Goal: Task Accomplishment & Management: Manage account settings

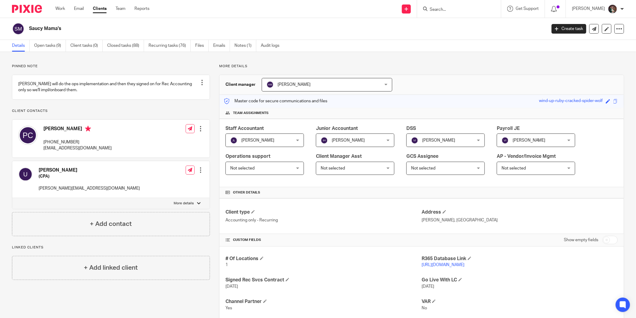
scroll to position [33, 0]
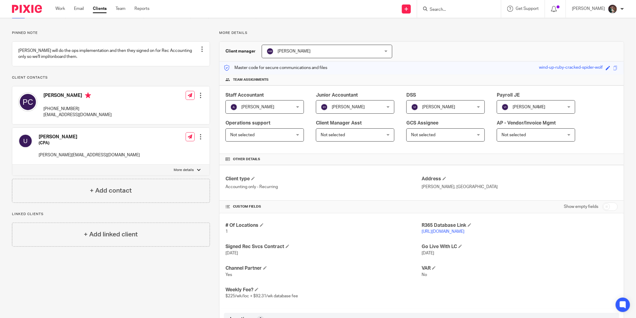
click at [454, 9] on input "Search" at bounding box center [456, 9] width 54 height 5
type input "progresi"
click at [464, 28] on link at bounding box center [492, 28] width 129 height 19
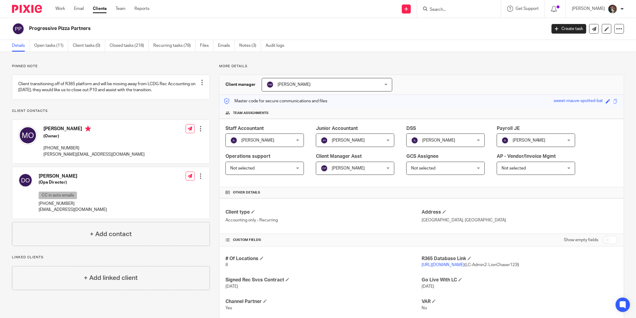
click at [475, 7] on input "Search" at bounding box center [456, 9] width 54 height 5
click at [427, 267] on p "https://pizzapartners.restaurant365.com/ (LC-Admin2: LionChaser123!)" at bounding box center [520, 265] width 196 height 6
click at [451, 263] on link "https://pizzapartners.restaurant365.com/" at bounding box center [443, 265] width 43 height 4
click at [465, 6] on form at bounding box center [461, 8] width 64 height 7
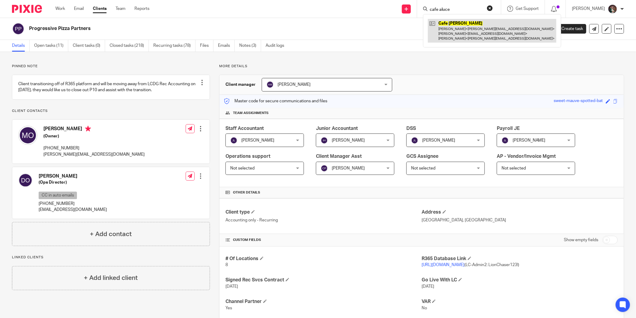
type input "cafe aluce"
click at [474, 25] on link at bounding box center [492, 31] width 129 height 24
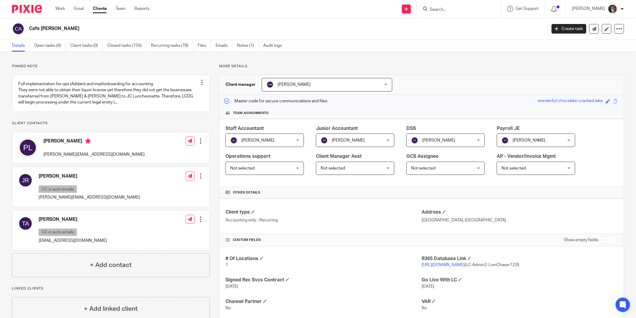
click at [433, 266] on link "https://cat1.restaurant365.com/" at bounding box center [443, 265] width 43 height 4
click at [465, 4] on div at bounding box center [459, 9] width 84 height 18
click at [457, 10] on input "Search" at bounding box center [456, 9] width 54 height 5
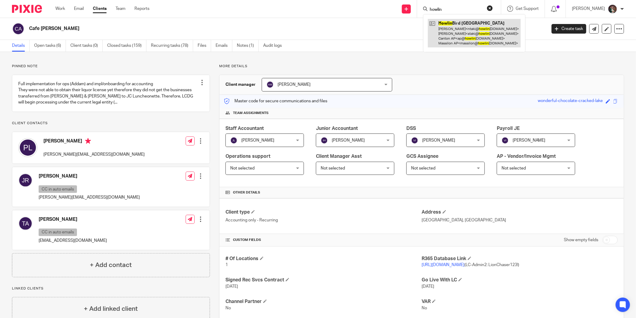
type input "howlin"
click at [480, 28] on link at bounding box center [474, 33] width 93 height 28
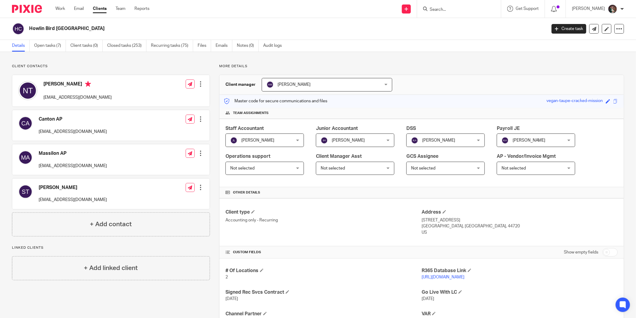
click at [461, 10] on input "Search" at bounding box center [456, 9] width 54 height 5
type input "the opinte"
click at [468, 23] on link at bounding box center [492, 26] width 129 height 14
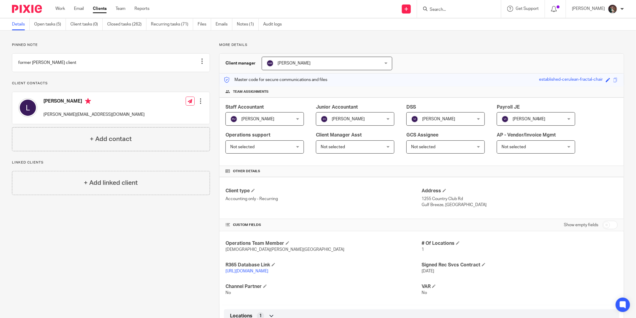
scroll to position [33, 0]
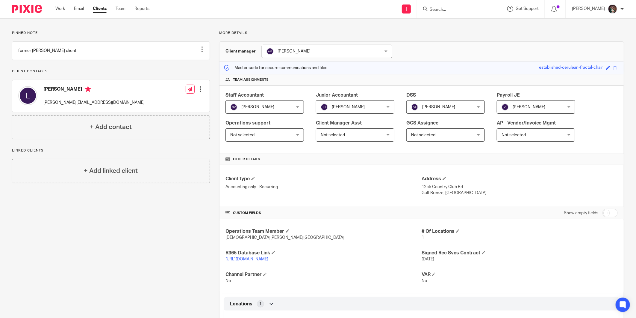
click at [261, 260] on link "https://thepointegb.restaurant365.com/" at bounding box center [247, 259] width 43 height 4
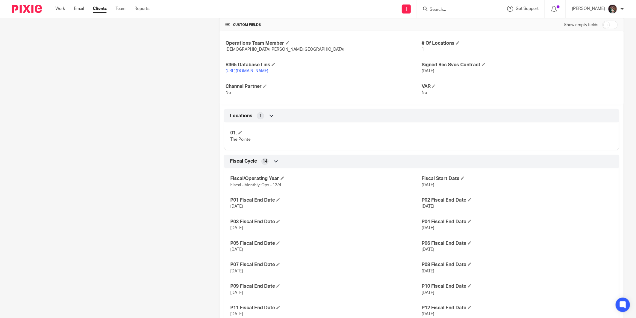
scroll to position [233, 0]
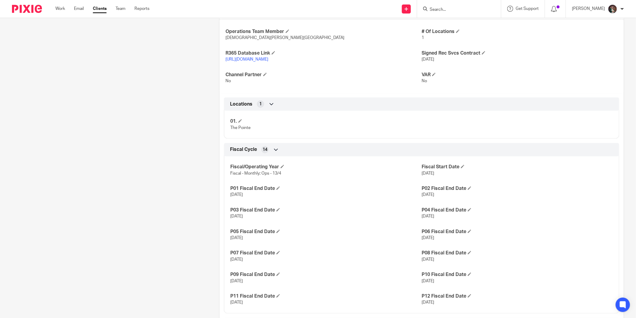
click at [471, 8] on input "Search" at bounding box center [456, 9] width 54 height 5
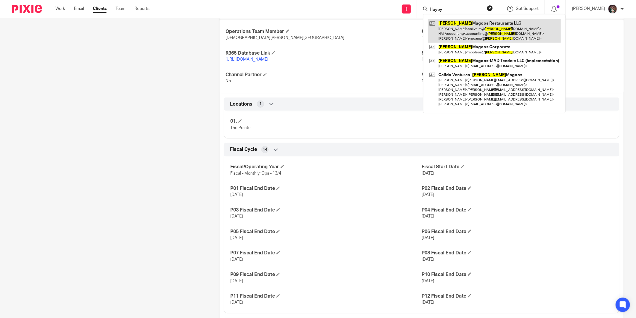
type input "Huyey"
click at [460, 26] on link at bounding box center [494, 31] width 133 height 24
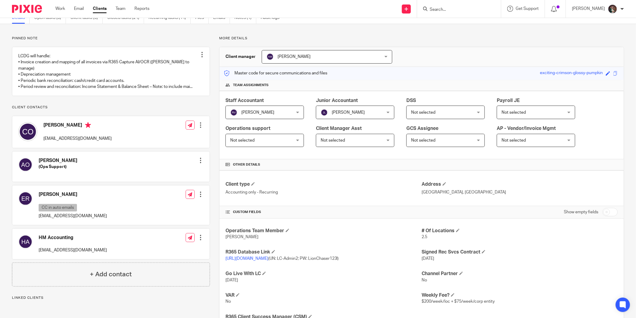
scroll to position [67, 0]
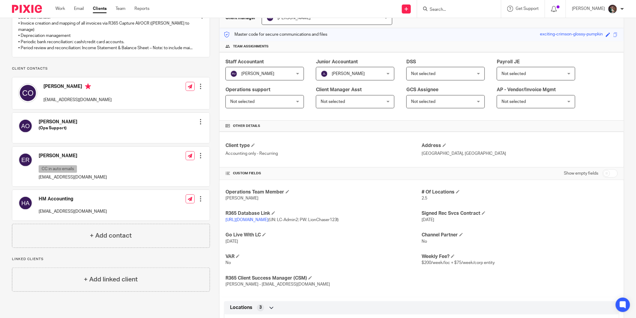
click at [269, 219] on link "https://hueymagoosllc.restaurant365.com/" at bounding box center [247, 220] width 43 height 4
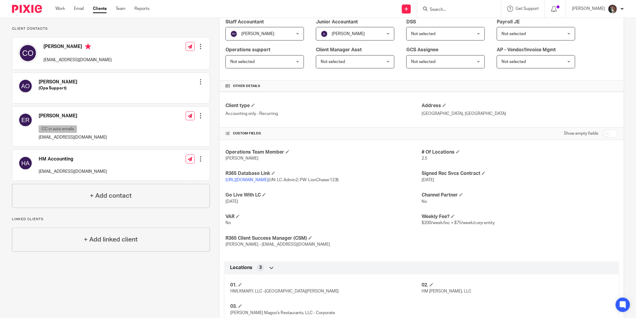
scroll to position [100, 0]
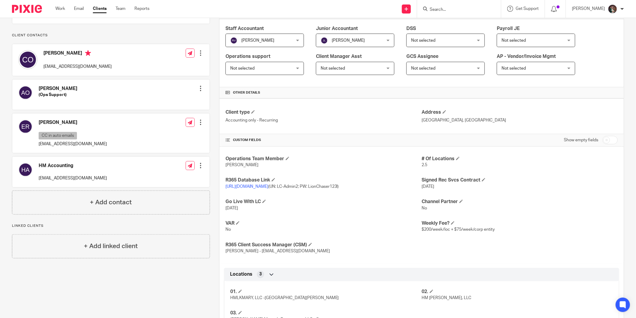
click at [464, 7] on input "Search" at bounding box center [456, 9] width 54 height 5
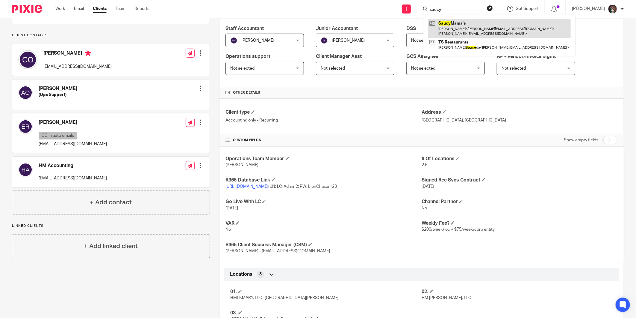
type input "saucy"
click at [471, 26] on link at bounding box center [499, 28] width 143 height 19
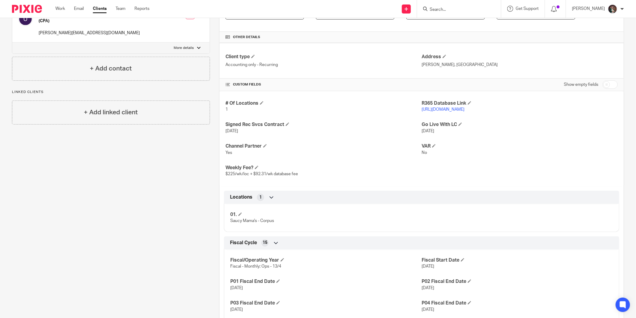
scroll to position [67, 0]
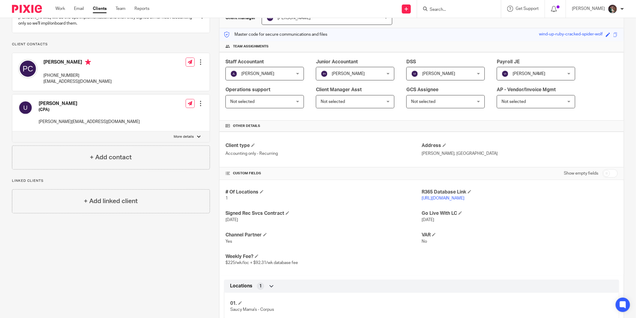
click at [443, 197] on link "[URL][DOMAIN_NAME]" at bounding box center [443, 198] width 43 height 4
click at [467, 11] on input "Search" at bounding box center [456, 9] width 54 height 5
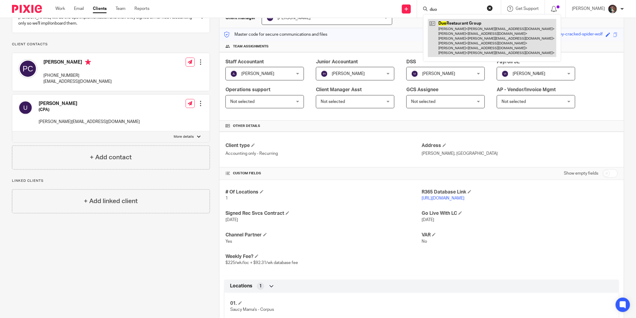
type input "duo"
click at [477, 35] on link at bounding box center [492, 38] width 129 height 38
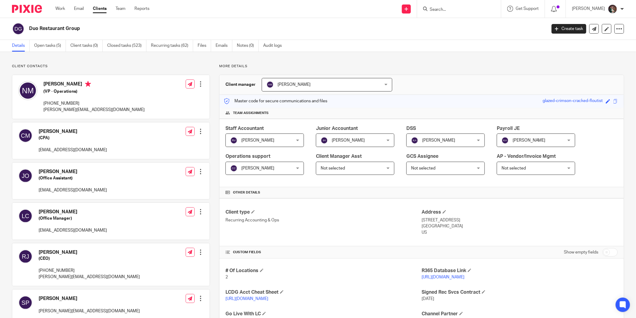
click at [429, 276] on link "[URL][DOMAIN_NAME]" at bounding box center [443, 277] width 43 height 4
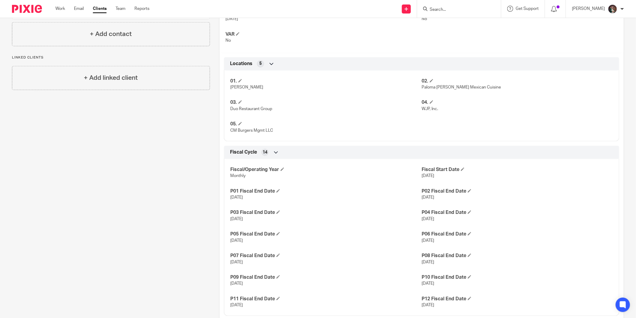
scroll to position [366, 0]
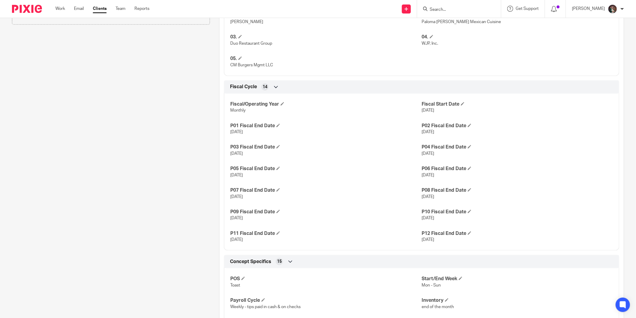
click at [449, 6] on form at bounding box center [461, 8] width 64 height 7
click at [450, 7] on input "Search" at bounding box center [456, 9] width 54 height 5
type input "PROGRE"
click at [463, 32] on link at bounding box center [492, 28] width 129 height 19
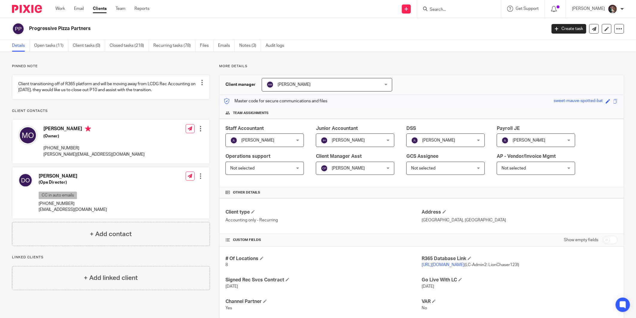
click at [452, 263] on link "[URL][DOMAIN_NAME]" at bounding box center [443, 265] width 43 height 4
click at [459, 8] on input "Search" at bounding box center [456, 9] width 54 height 5
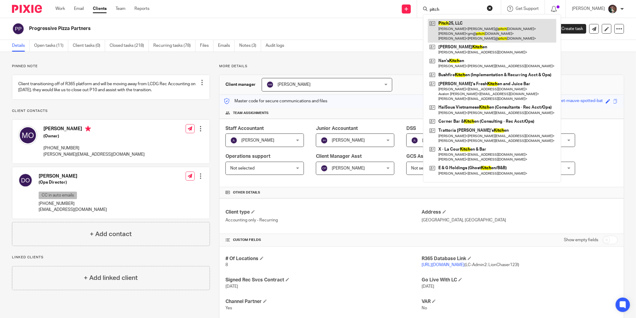
type input "pitch"
click at [467, 22] on link at bounding box center [492, 31] width 129 height 24
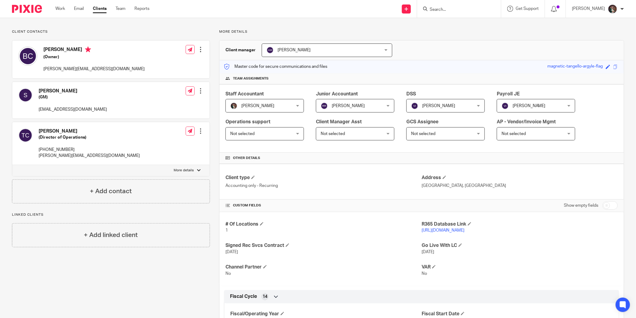
scroll to position [33, 0]
click at [451, 232] on link "https://pitch25.restaurant365.com" at bounding box center [443, 231] width 43 height 4
click at [456, 10] on input "Search" at bounding box center [456, 9] width 54 height 5
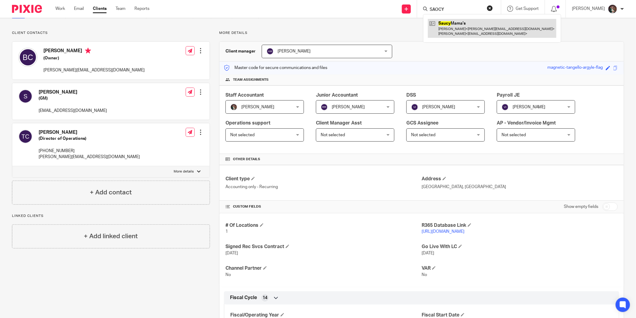
type input "SAOCY"
click at [458, 28] on link at bounding box center [492, 28] width 129 height 19
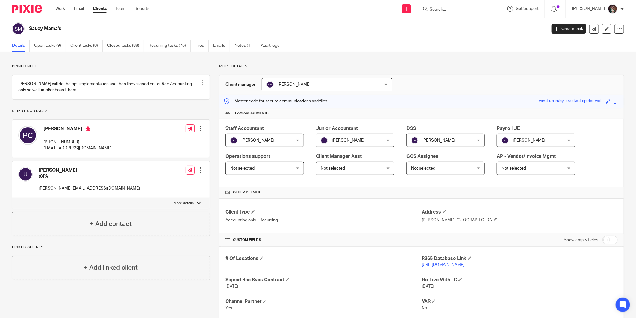
click at [441, 266] on link "[URL][DOMAIN_NAME]" at bounding box center [443, 265] width 43 height 4
click at [463, 12] on form at bounding box center [461, 8] width 64 height 7
click at [475, 16] on div at bounding box center [459, 9] width 84 height 18
click at [462, 6] on form at bounding box center [461, 8] width 64 height 7
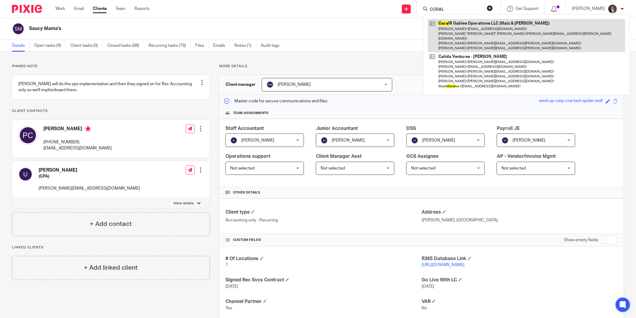
type input "CORAL"
click at [465, 25] on link at bounding box center [526, 35] width 197 height 33
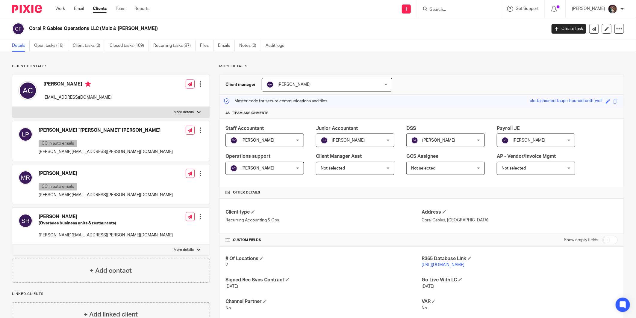
click at [432, 264] on link "[URL][DOMAIN_NAME]" at bounding box center [443, 265] width 43 height 4
click at [430, 266] on link "[URL][DOMAIN_NAME]" at bounding box center [443, 265] width 43 height 4
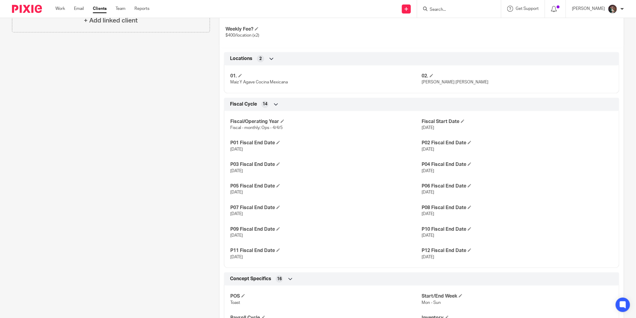
scroll to position [300, 0]
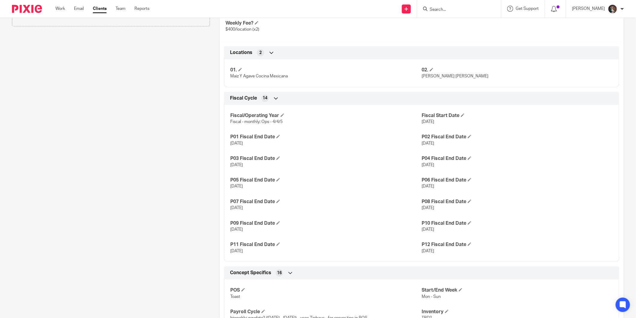
click at [449, 6] on form at bounding box center [461, 8] width 64 height 7
click at [450, 11] on input "Search" at bounding box center [456, 9] width 54 height 5
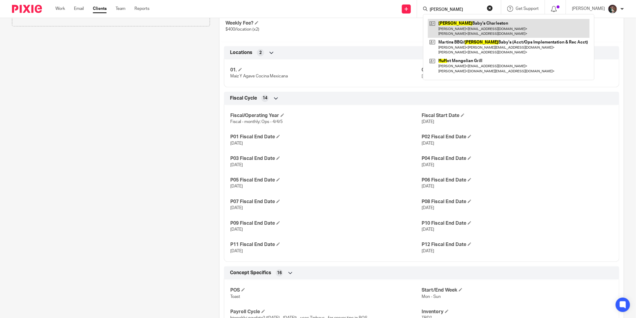
type input "HUGH"
click at [493, 28] on link at bounding box center [509, 28] width 162 height 19
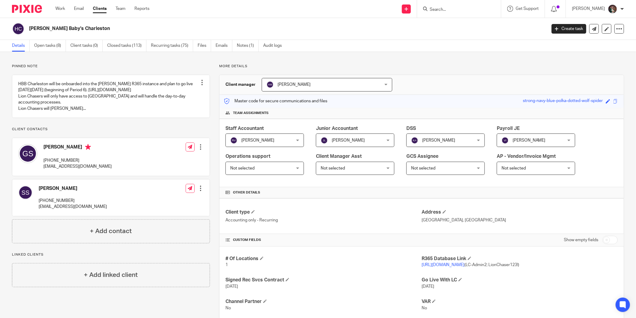
click at [457, 265] on link "[URL][DOMAIN_NAME]" at bounding box center [443, 265] width 43 height 4
click at [455, 10] on input "Search" at bounding box center [456, 9] width 54 height 5
click at [454, 10] on input "Search" at bounding box center [456, 9] width 54 height 5
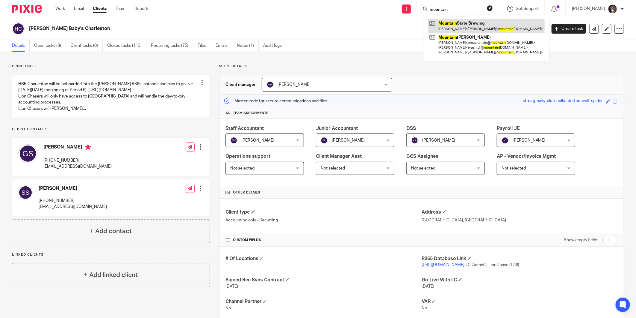
type input "mountain"
click at [486, 19] on link at bounding box center [486, 26] width 117 height 14
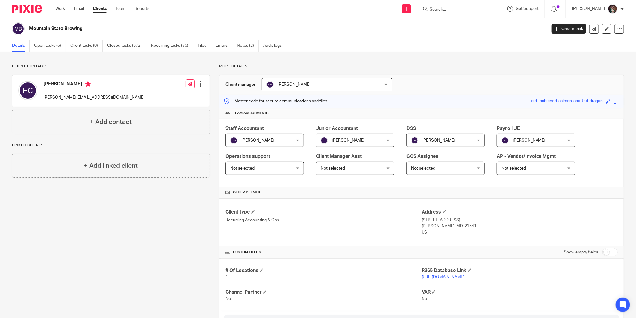
click at [454, 279] on link "https://msbcdcl.restaurant365.com/" at bounding box center [443, 277] width 43 height 4
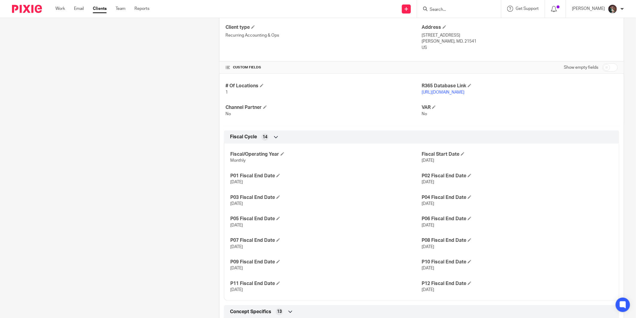
scroll to position [233, 0]
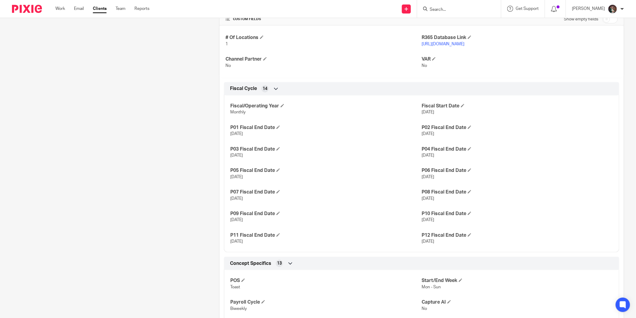
click at [469, 7] on input "Search" at bounding box center [456, 9] width 54 height 5
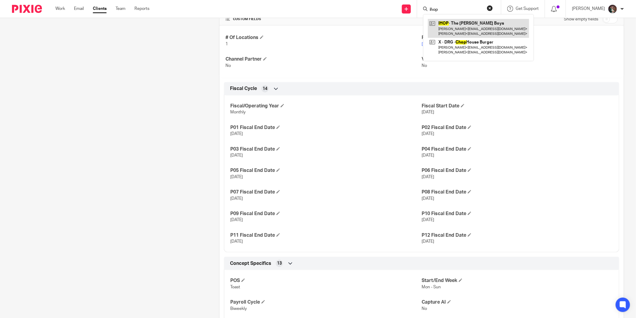
type input "ihop"
click at [483, 25] on link at bounding box center [478, 28] width 101 height 19
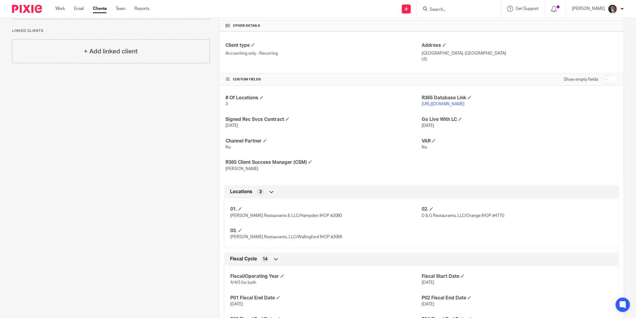
scroll to position [166, 0]
click at [454, 102] on link "https://goldnerboys.restaurant365.com" at bounding box center [443, 104] width 43 height 4
click at [457, 13] on div at bounding box center [459, 9] width 84 height 18
click at [461, 9] on input "Search" at bounding box center [456, 9] width 54 height 5
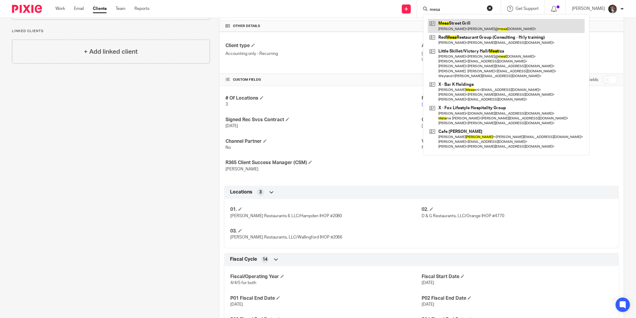
type input "mesa"
click at [469, 26] on link at bounding box center [506, 26] width 157 height 14
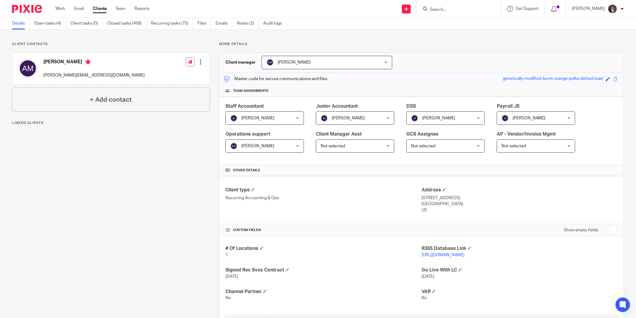
scroll to position [33, 0]
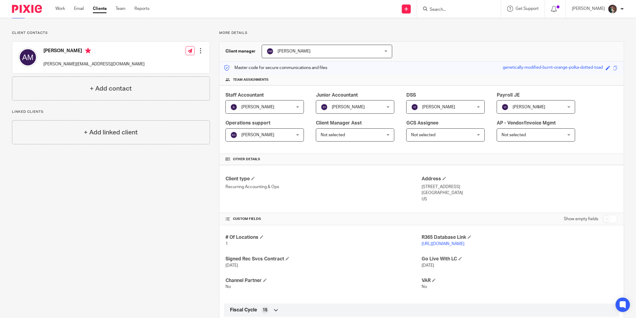
click at [441, 245] on link "[URL][DOMAIN_NAME]" at bounding box center [443, 244] width 43 height 4
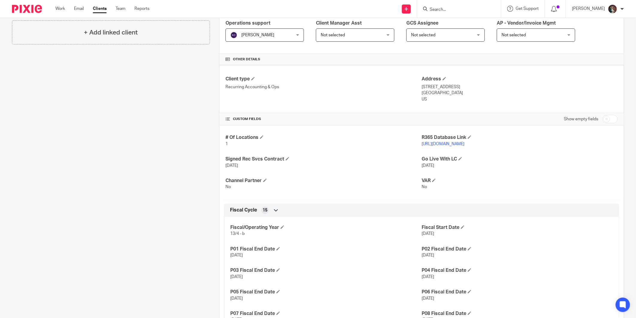
scroll to position [0, 0]
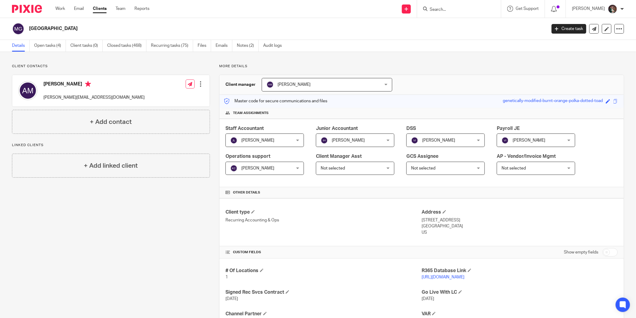
click at [454, 11] on input "Search" at bounding box center [456, 9] width 54 height 5
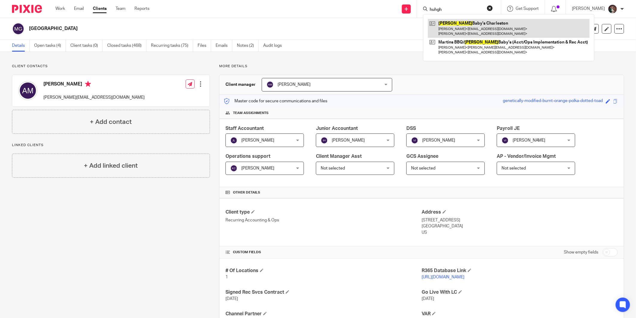
type input "huhgh"
click at [461, 25] on link at bounding box center [509, 28] width 162 height 19
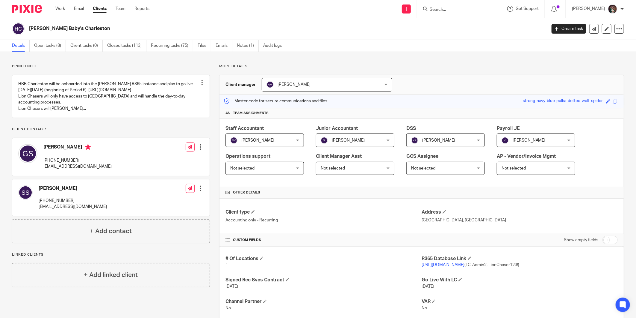
click at [432, 265] on link "https://bbq2006.restaurant365.com/" at bounding box center [443, 265] width 43 height 4
click at [441, 265] on link "https://bbq2006.restaurant365.com/" at bounding box center [443, 265] width 43 height 4
click at [465, 11] on input "Search" at bounding box center [456, 9] width 54 height 5
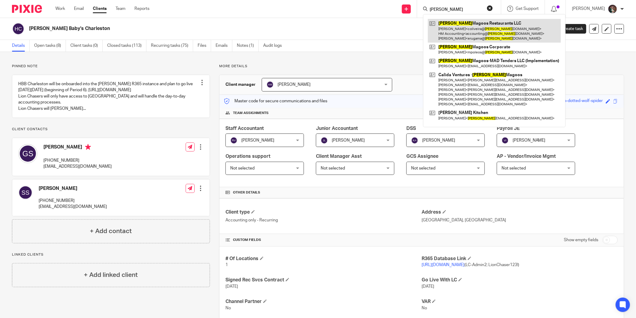
type input "huey"
click at [476, 31] on link at bounding box center [494, 31] width 133 height 24
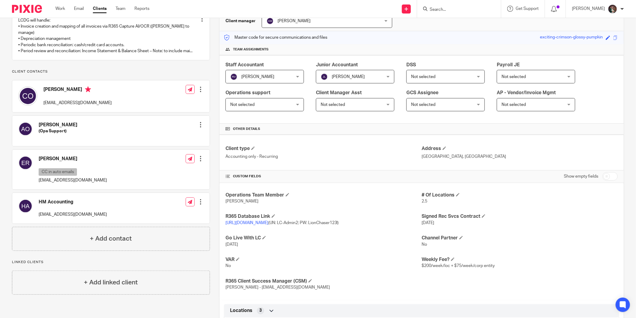
scroll to position [67, 0]
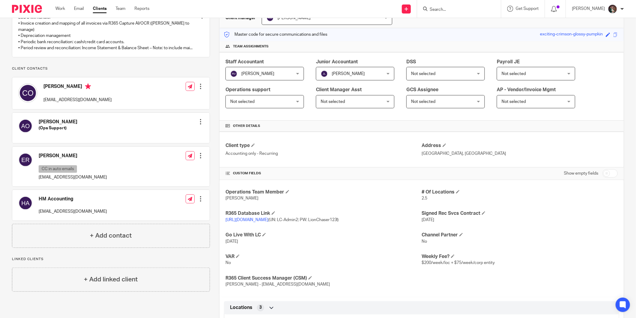
click at [269, 221] on link "[URL][DOMAIN_NAME]" at bounding box center [247, 220] width 43 height 4
click at [467, 9] on input "Search" at bounding box center [456, 9] width 54 height 5
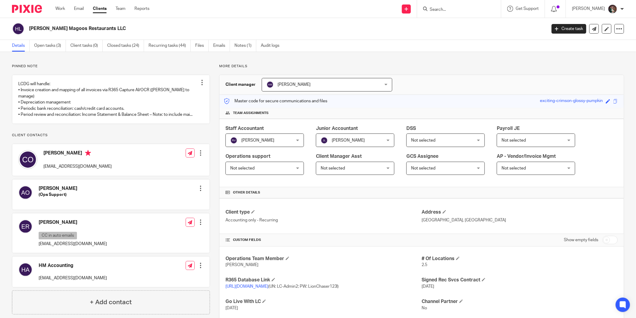
click at [386, 168] on div "Not selected Not selected" at bounding box center [355, 168] width 79 height 13
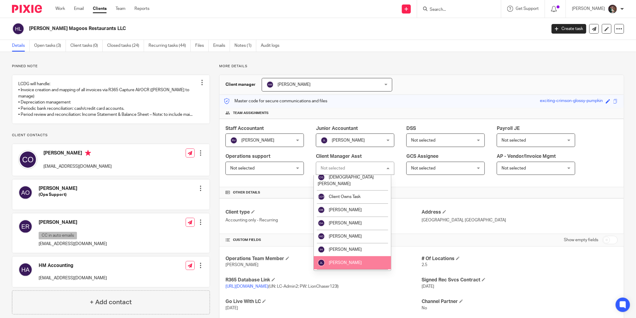
scroll to position [333, 0]
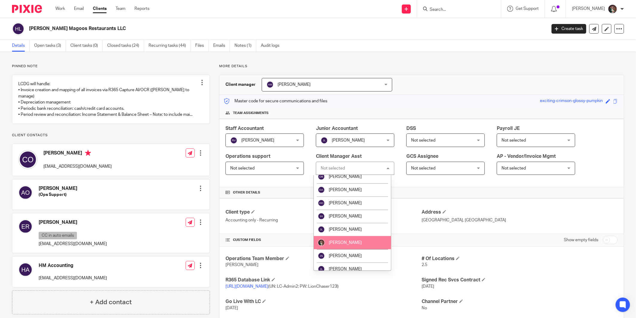
click at [351, 236] on li "[PERSON_NAME]" at bounding box center [352, 242] width 77 height 13
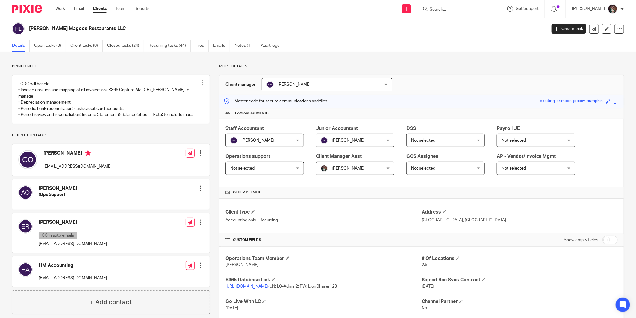
click at [452, 11] on input "Search" at bounding box center [456, 9] width 54 height 5
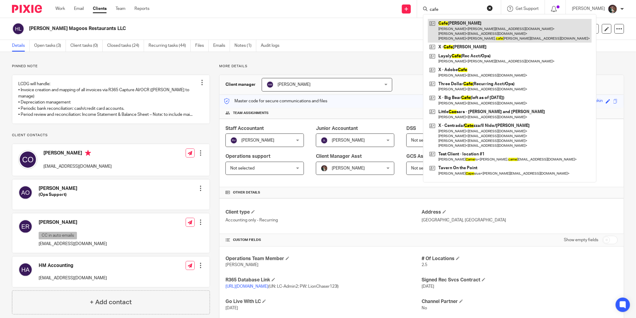
type input "cafe"
click at [463, 28] on link at bounding box center [510, 31] width 164 height 24
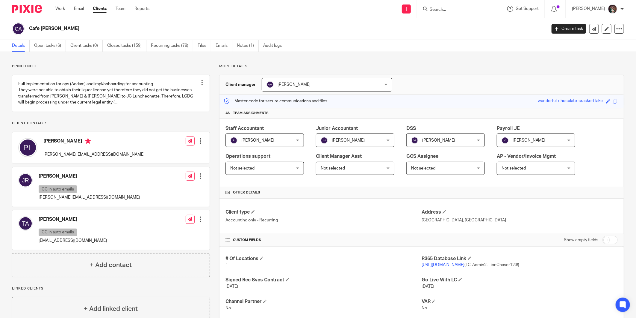
click at [384, 165] on div "Not selected Not selected" at bounding box center [355, 168] width 79 height 13
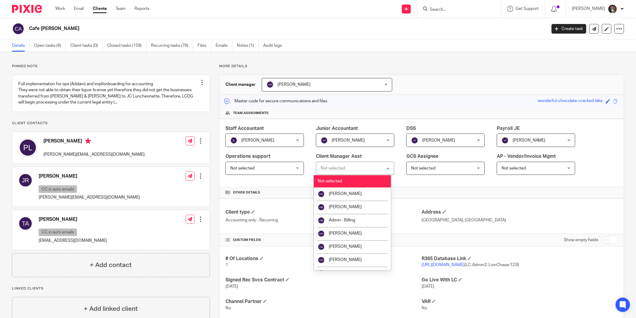
click at [347, 167] on div "Not selected Not selected" at bounding box center [355, 168] width 79 height 13
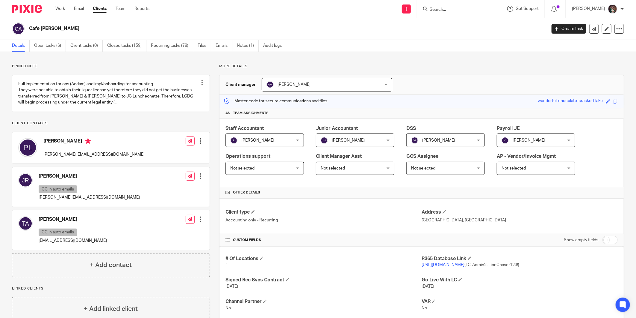
click at [382, 166] on div "Not selected Not selected" at bounding box center [355, 168] width 79 height 13
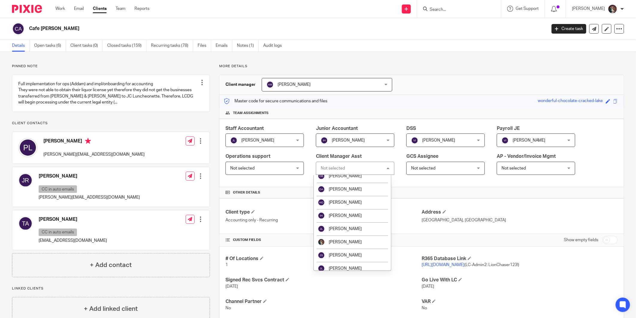
scroll to position [333, 0]
click at [352, 236] on li "[PERSON_NAME]" at bounding box center [352, 242] width 77 height 13
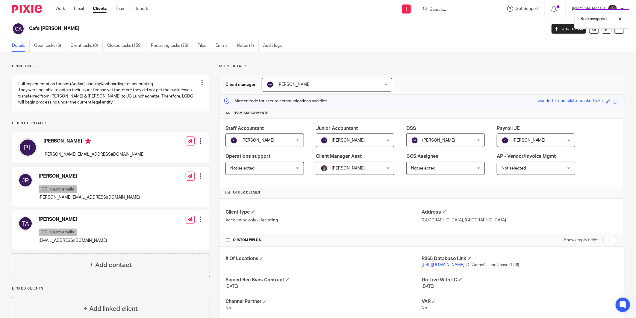
click at [453, 7] on div "Role assigned." at bounding box center [474, 17] width 312 height 23
click at [449, 11] on div "Role assigned." at bounding box center [474, 17] width 312 height 23
click at [447, 7] on input "Search" at bounding box center [456, 9] width 54 height 5
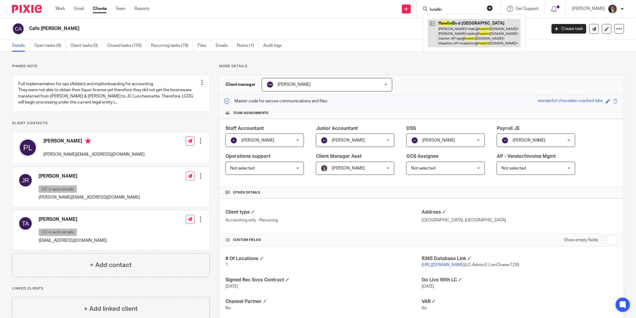
type input "howlin"
click at [457, 26] on link at bounding box center [474, 33] width 93 height 28
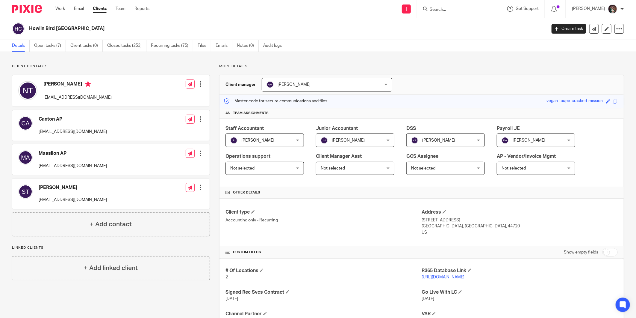
click at [382, 169] on div "Not selected Not selected" at bounding box center [355, 168] width 79 height 13
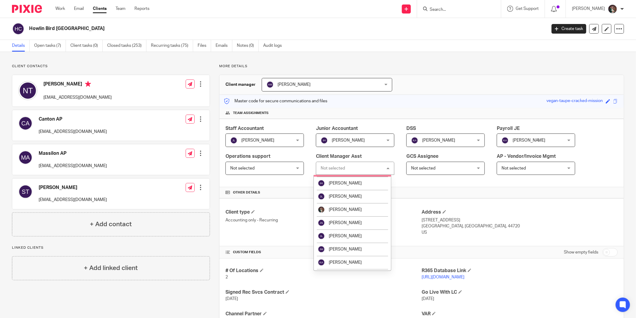
scroll to position [366, 0]
click at [349, 207] on span "[PERSON_NAME]" at bounding box center [345, 209] width 33 height 4
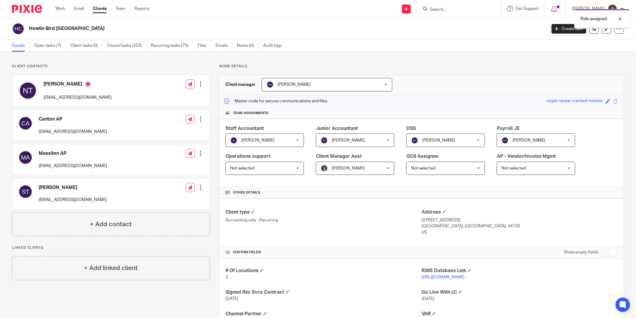
click at [453, 6] on div "Role assigned." at bounding box center [474, 17] width 312 height 23
click at [455, 11] on div "Role assigned." at bounding box center [474, 17] width 312 height 23
click at [455, 11] on input "Search" at bounding box center [456, 9] width 54 height 5
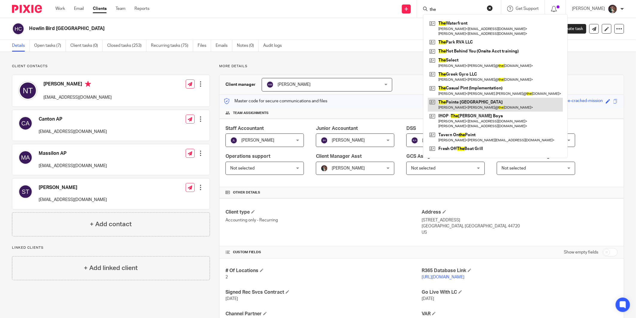
type input "the"
click at [466, 103] on link at bounding box center [495, 105] width 135 height 14
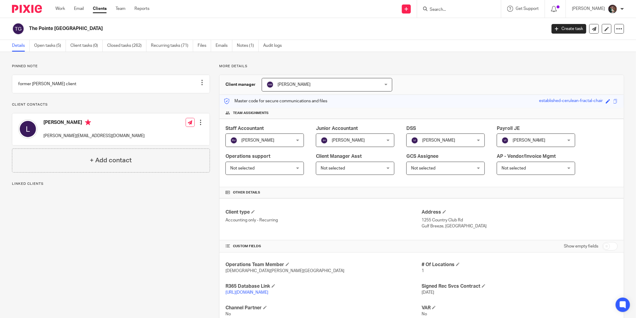
click at [378, 165] on div "Not selected Not selected" at bounding box center [355, 168] width 79 height 13
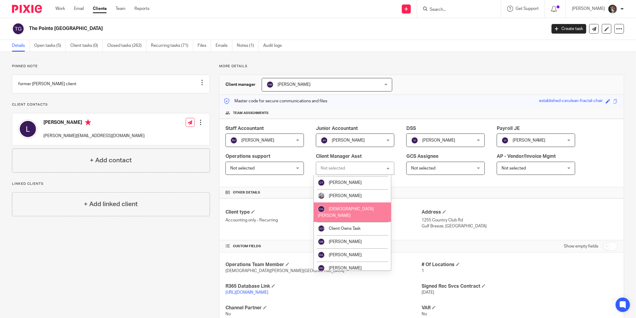
scroll to position [333, 0]
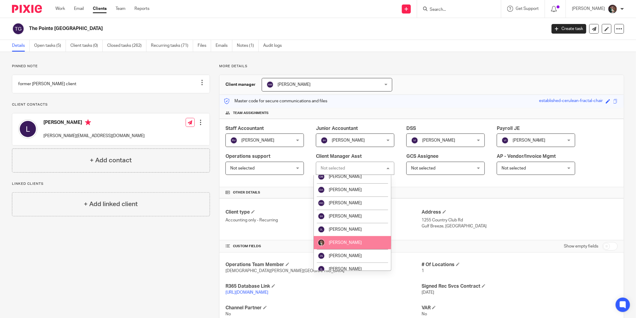
click at [344, 240] on span "[PERSON_NAME]" at bounding box center [345, 242] width 33 height 4
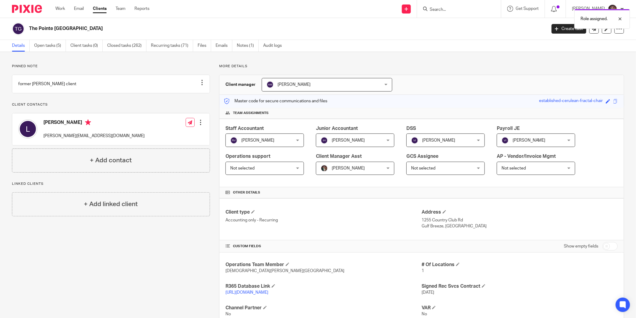
click at [454, 10] on div "Role assigned." at bounding box center [474, 17] width 312 height 23
click at [453, 10] on div "Role assigned." at bounding box center [474, 17] width 312 height 23
click at [453, 10] on input "Search" at bounding box center [456, 9] width 54 height 5
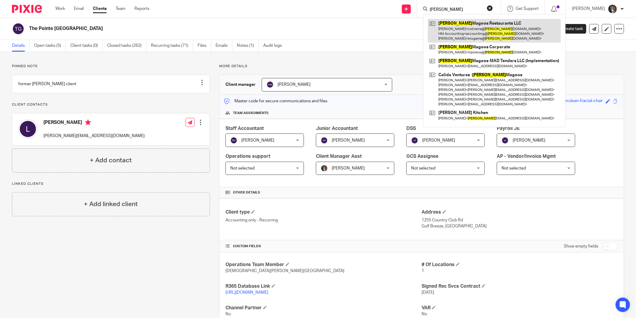
type input "[PERSON_NAME]"
click at [454, 29] on link at bounding box center [494, 31] width 133 height 24
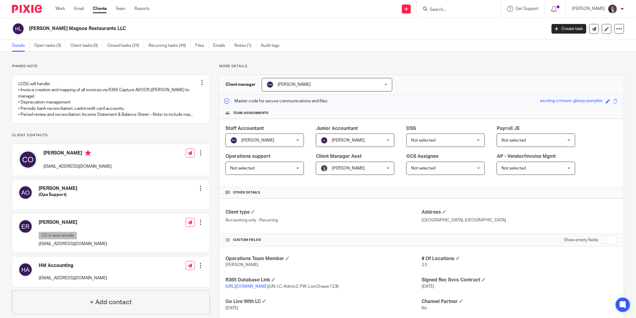
click at [456, 6] on form at bounding box center [461, 8] width 64 height 7
click at [457, 10] on input "Search" at bounding box center [456, 9] width 54 height 5
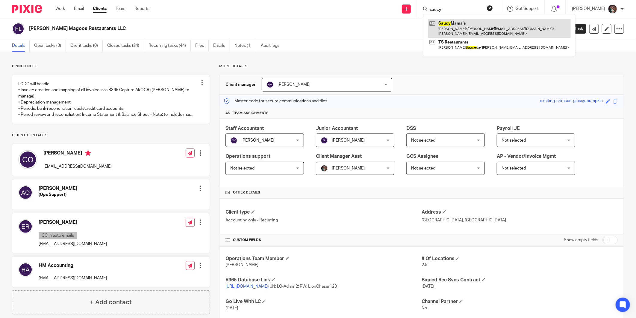
type input "saucy"
click at [474, 28] on link at bounding box center [499, 28] width 143 height 19
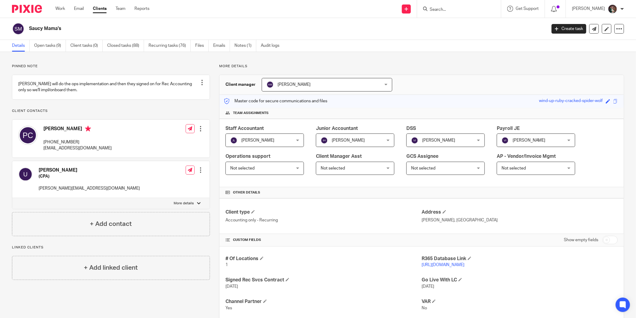
click at [382, 170] on div "Not selected Not selected" at bounding box center [355, 168] width 79 height 13
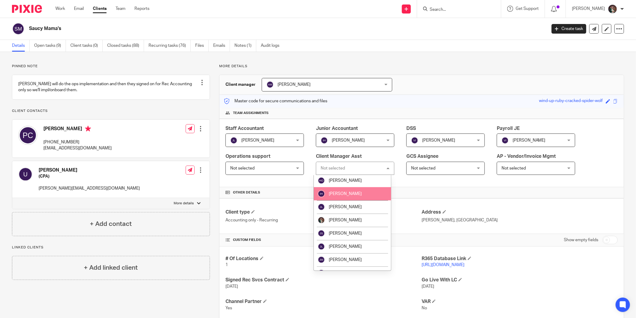
scroll to position [366, 0]
click at [351, 203] on li "[PERSON_NAME]" at bounding box center [352, 209] width 77 height 13
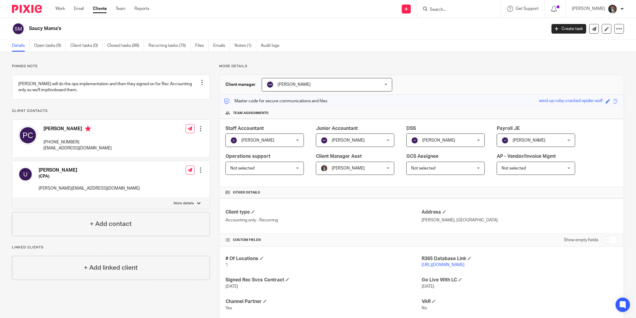
click at [450, 11] on input "Search" at bounding box center [456, 9] width 54 height 5
click at [450, 8] on div "Role assigned." at bounding box center [474, 17] width 312 height 23
click at [459, 8] on div "Role assigned." at bounding box center [474, 17] width 312 height 23
click at [452, 7] on div "Role assigned." at bounding box center [474, 17] width 312 height 23
click at [446, 9] on div "Role assigned." at bounding box center [474, 17] width 312 height 23
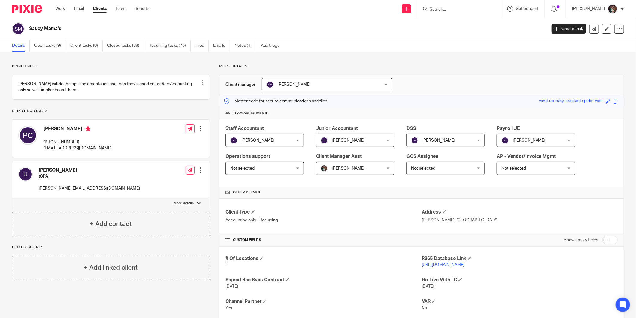
click at [446, 10] on input "Search" at bounding box center [456, 9] width 54 height 5
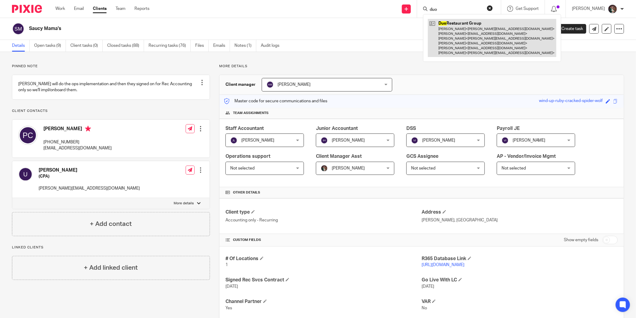
type input "duo"
click at [460, 32] on link at bounding box center [492, 38] width 129 height 38
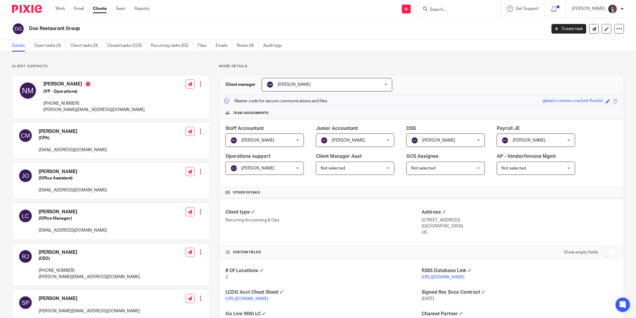
click at [381, 170] on div "Not selected Not selected" at bounding box center [355, 168] width 79 height 13
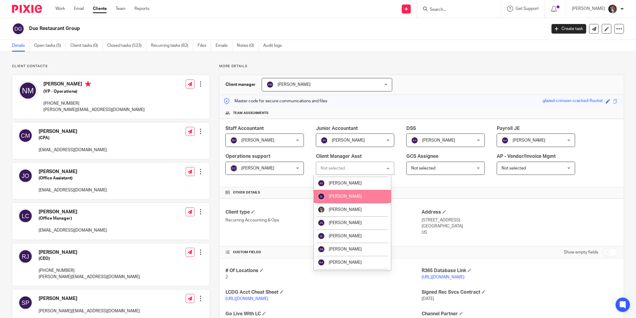
scroll to position [366, 0]
click at [347, 203] on li "[PERSON_NAME]" at bounding box center [352, 209] width 77 height 13
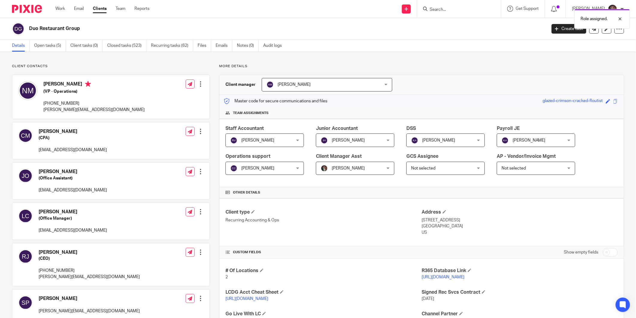
click at [461, 13] on div "Role assigned." at bounding box center [474, 17] width 312 height 23
click at [453, 10] on input "Search" at bounding box center [456, 9] width 54 height 5
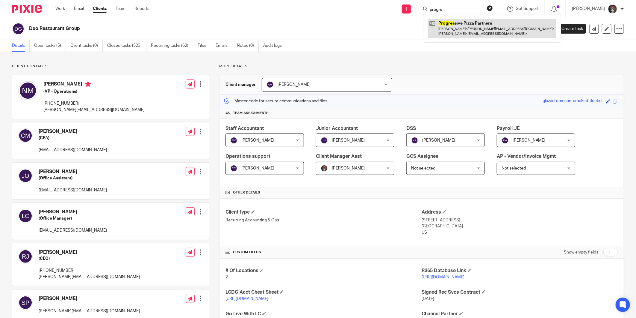
type input "progre"
click at [458, 23] on link at bounding box center [492, 28] width 129 height 19
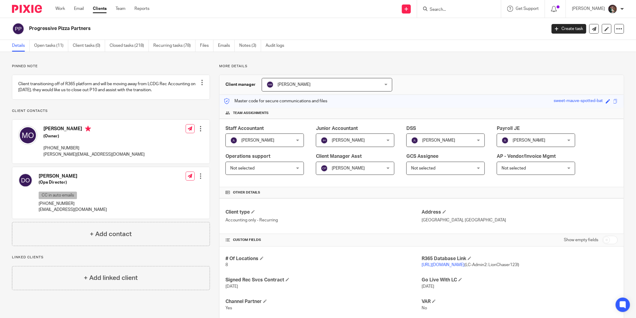
click at [383, 169] on div "[PERSON_NAME] [PERSON_NAME]" at bounding box center [355, 168] width 79 height 13
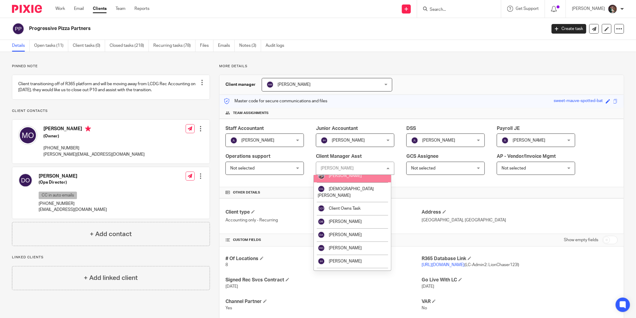
scroll to position [300, 0]
click at [340, 274] on span "[PERSON_NAME]" at bounding box center [345, 276] width 33 height 4
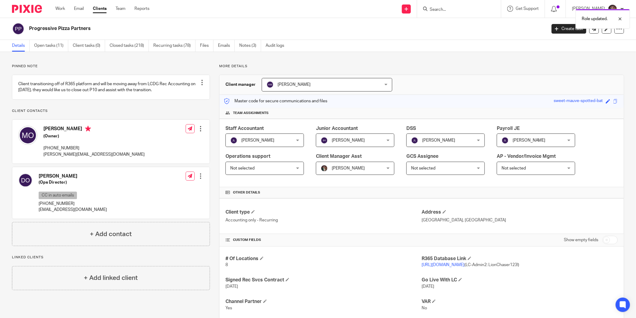
click at [450, 11] on div "Role updated." at bounding box center [474, 17] width 312 height 23
click at [457, 5] on form at bounding box center [461, 8] width 64 height 7
click at [458, 8] on input "Search" at bounding box center [456, 9] width 54 height 5
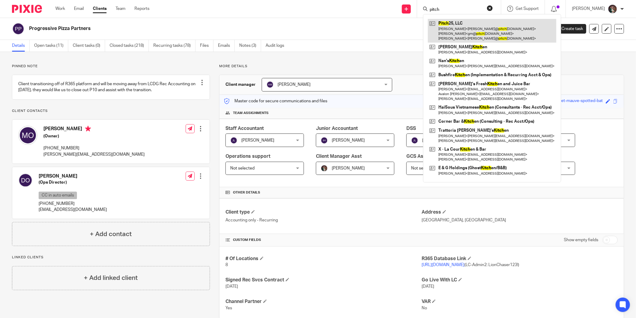
type input "pitch"
click at [463, 26] on link at bounding box center [492, 31] width 129 height 24
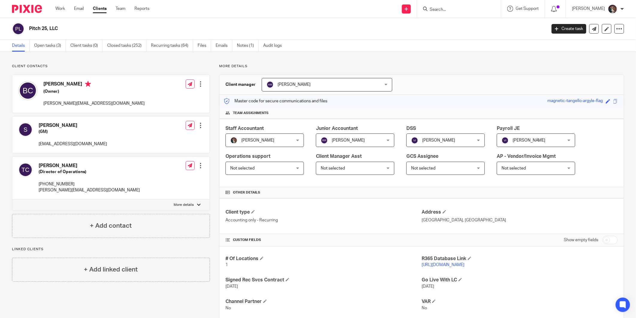
click at [382, 167] on div "Not selected Not selected" at bounding box center [355, 168] width 79 height 13
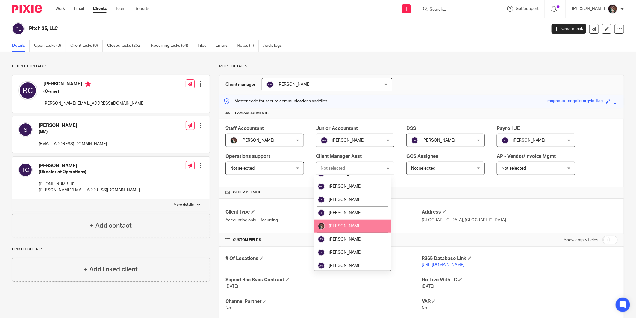
scroll to position [366, 0]
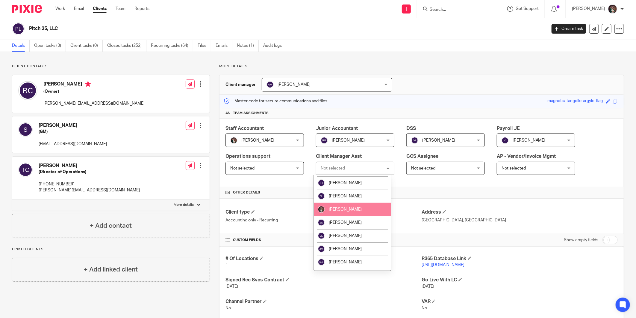
click at [341, 203] on li "[PERSON_NAME]" at bounding box center [352, 209] width 77 height 13
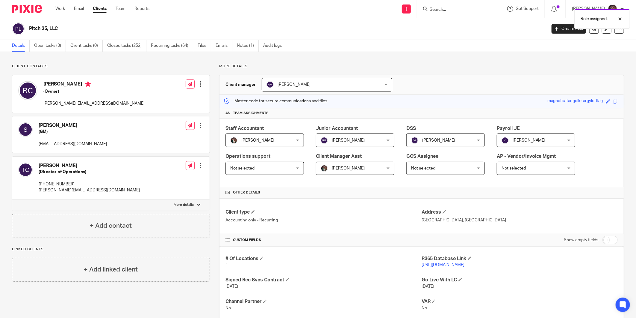
click at [465, 13] on div "Role assigned." at bounding box center [474, 17] width 312 height 23
click at [467, 8] on div "Role assigned." at bounding box center [474, 17] width 312 height 23
click at [443, 12] on div "Role assigned." at bounding box center [474, 17] width 312 height 23
click at [448, 9] on div "Role assigned." at bounding box center [474, 17] width 312 height 23
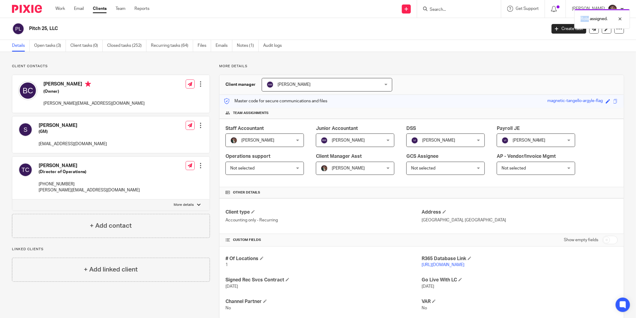
click at [450, 7] on div "Role assigned." at bounding box center [474, 17] width 312 height 23
click at [445, 8] on div "Role assigned." at bounding box center [474, 17] width 312 height 23
click at [451, 7] on div "Role assigned." at bounding box center [474, 17] width 312 height 23
click at [452, 10] on input "Search" at bounding box center [456, 9] width 54 height 5
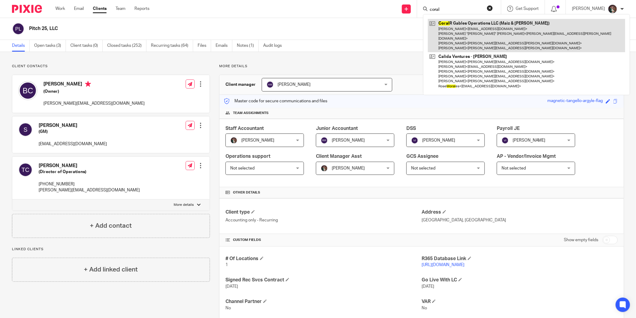
type input "coral"
click at [461, 25] on link at bounding box center [526, 35] width 197 height 33
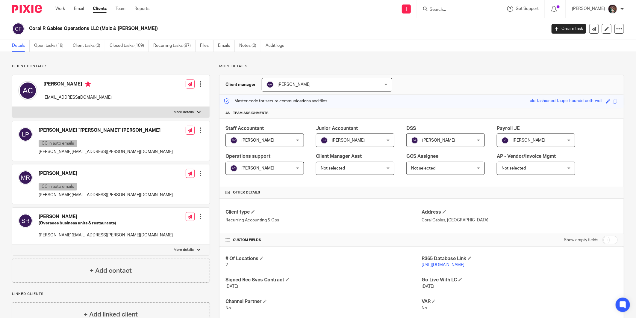
click at [384, 167] on div "Not selected Not selected" at bounding box center [355, 168] width 79 height 13
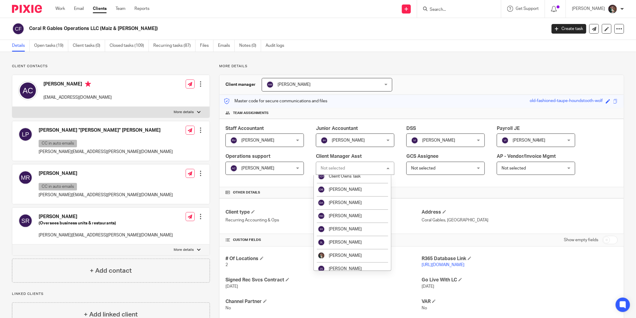
scroll to position [333, 0]
click at [348, 240] on span "[PERSON_NAME]" at bounding box center [345, 242] width 33 height 4
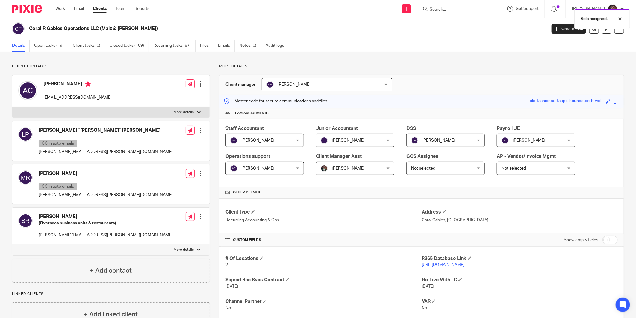
click at [469, 9] on div "Role assigned." at bounding box center [474, 17] width 312 height 23
click at [454, 11] on div "Role assigned." at bounding box center [474, 17] width 312 height 23
click at [452, 10] on input "Search" at bounding box center [456, 9] width 54 height 5
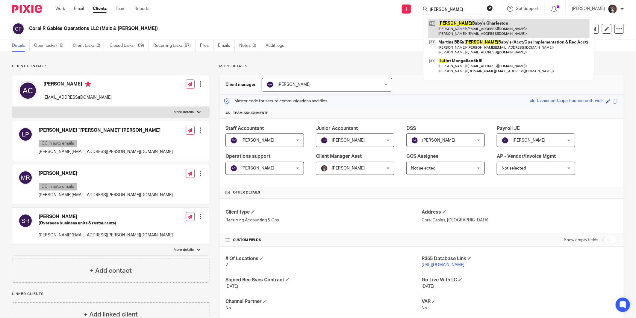
type input "hugh"
click at [464, 32] on link at bounding box center [509, 28] width 162 height 19
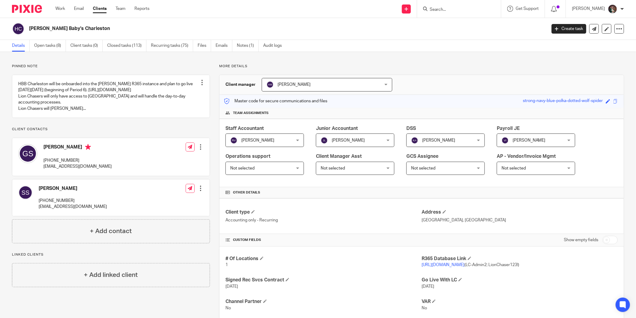
click at [385, 168] on div "Not selected Not selected" at bounding box center [355, 168] width 79 height 13
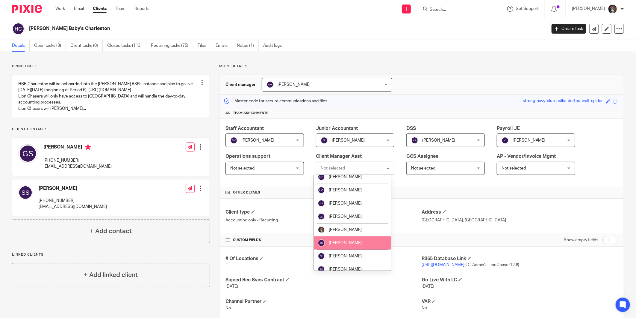
scroll to position [366, 0]
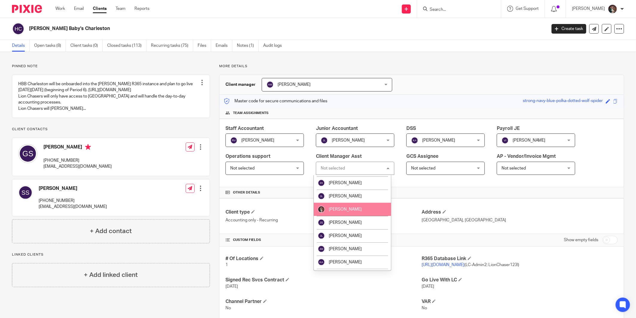
click at [336, 207] on span "[PERSON_NAME]" at bounding box center [345, 209] width 33 height 4
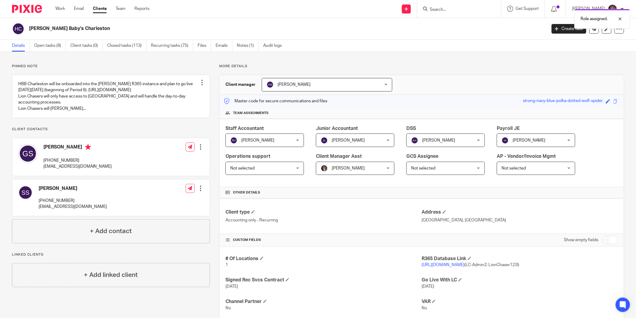
click at [454, 10] on div "Role assigned." at bounding box center [474, 17] width 312 height 23
click at [454, 11] on input "Search" at bounding box center [456, 9] width 54 height 5
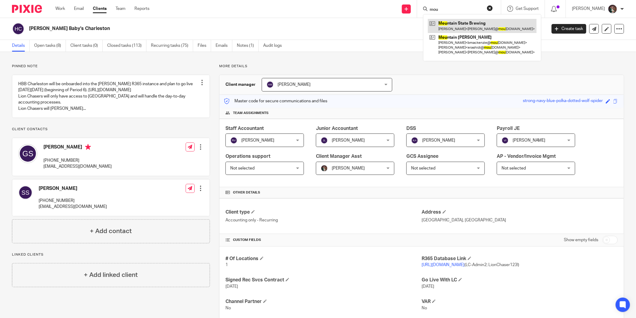
type input "mou"
click at [481, 23] on link at bounding box center [482, 26] width 109 height 14
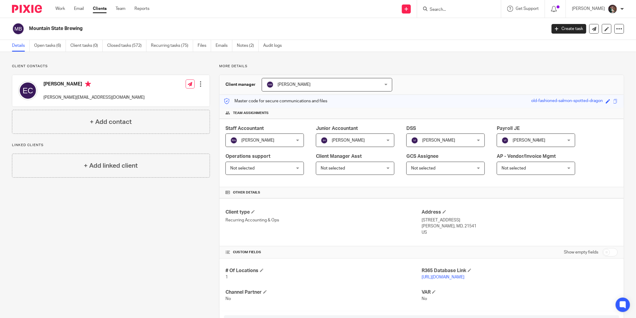
click at [385, 166] on div "Not selected Not selected" at bounding box center [355, 168] width 79 height 13
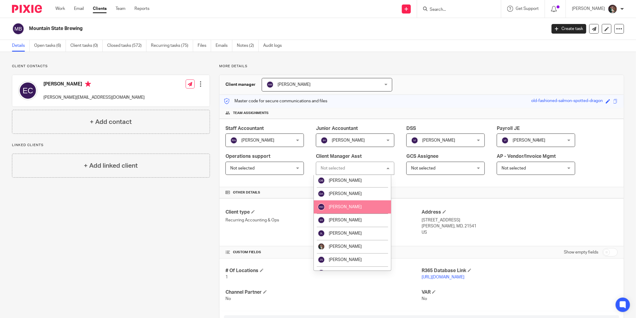
scroll to position [366, 0]
click at [344, 207] on span "[PERSON_NAME]" at bounding box center [345, 209] width 33 height 4
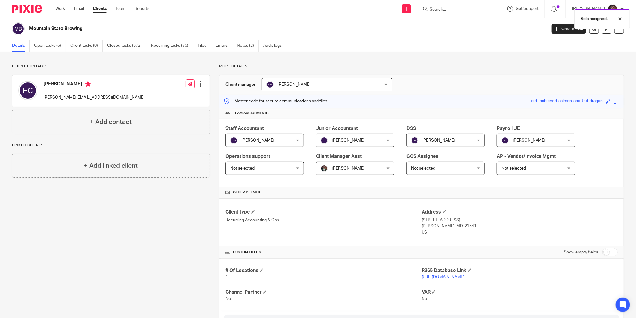
click at [460, 10] on div "Role assigned." at bounding box center [474, 17] width 312 height 23
click at [450, 10] on div "Role assigned." at bounding box center [474, 17] width 312 height 23
click at [452, 10] on div "Role assigned." at bounding box center [474, 17] width 312 height 23
click at [451, 10] on input "Search" at bounding box center [456, 9] width 54 height 5
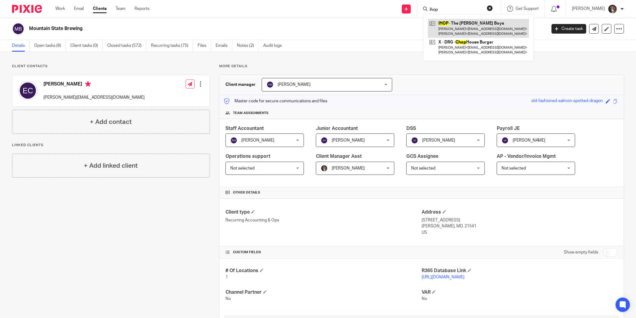
type input "ihop"
click at [482, 29] on link at bounding box center [478, 28] width 101 height 19
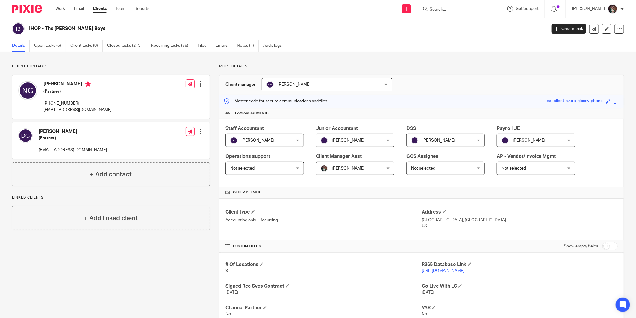
click at [455, 10] on input "Search" at bounding box center [456, 9] width 54 height 5
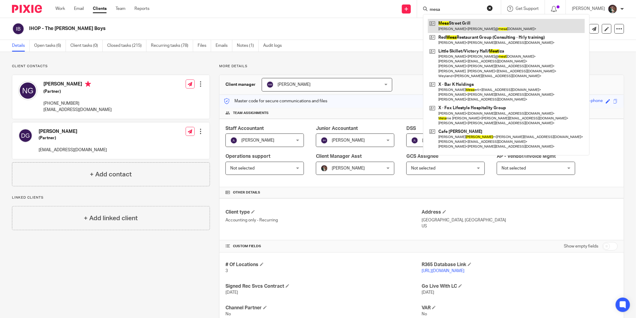
type input "mesa"
click at [459, 23] on link at bounding box center [506, 26] width 157 height 14
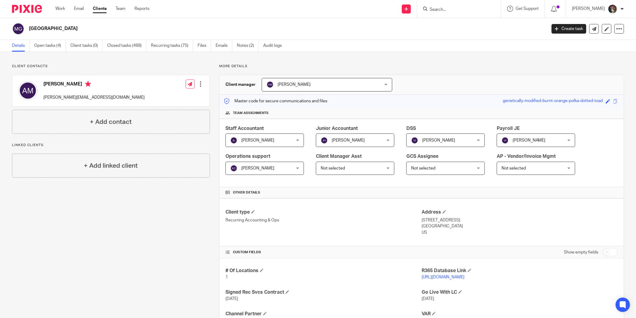
click at [387, 169] on div "Not selected Not selected" at bounding box center [355, 168] width 79 height 13
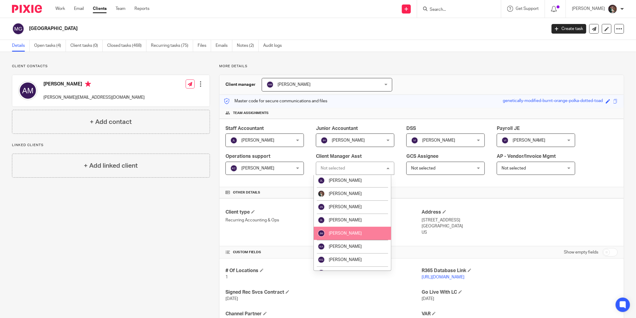
scroll to position [366, 0]
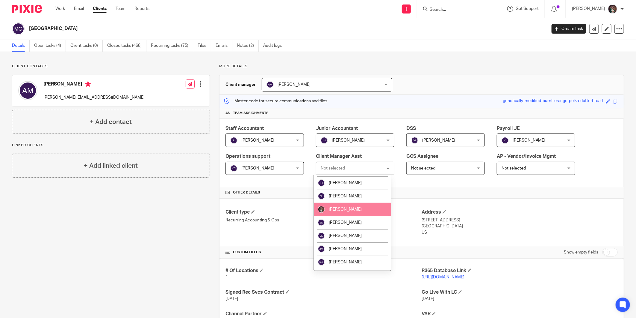
click at [353, 203] on li "[PERSON_NAME]" at bounding box center [352, 209] width 77 height 13
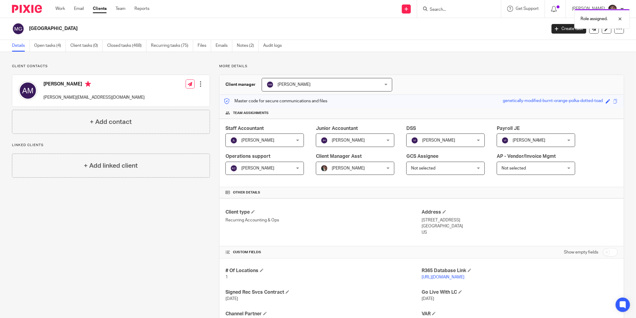
click at [461, 5] on form at bounding box center [461, 8] width 64 height 7
click at [451, 11] on div "Role assigned." at bounding box center [474, 17] width 312 height 23
click at [447, 12] on input "Search" at bounding box center [456, 9] width 54 height 5
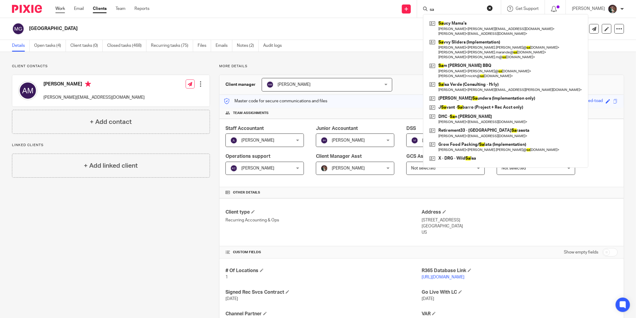
type input "sa"
click at [61, 11] on link "Work" at bounding box center [60, 9] width 10 height 6
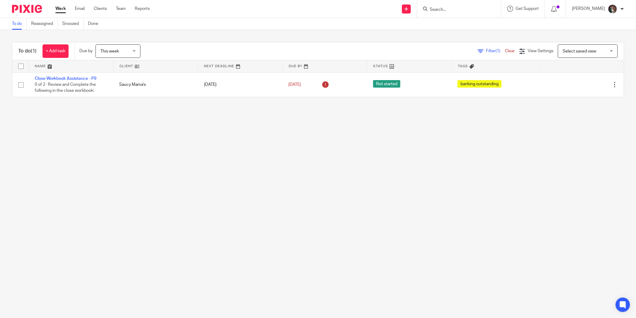
click at [476, 10] on input "Search" at bounding box center [456, 9] width 54 height 5
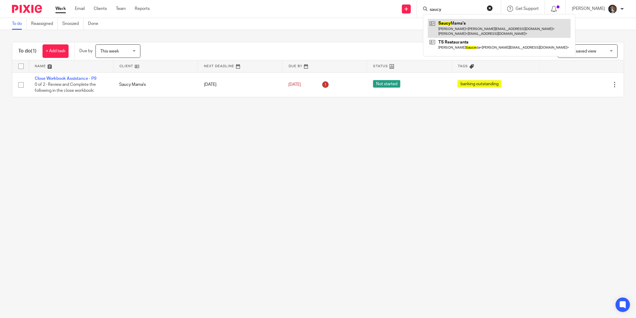
type input "saucy"
click at [462, 22] on link at bounding box center [499, 28] width 143 height 19
click at [460, 25] on link at bounding box center [499, 28] width 143 height 19
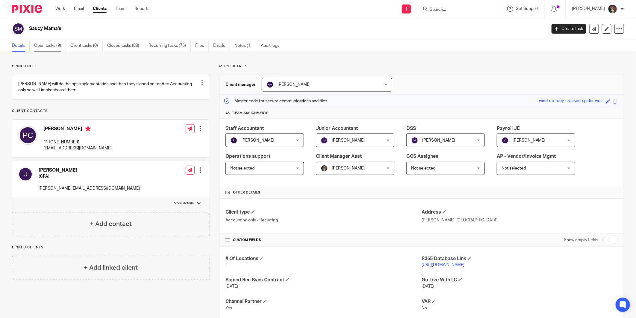
click at [42, 43] on link "Open tasks (9)" at bounding box center [50, 46] width 32 height 12
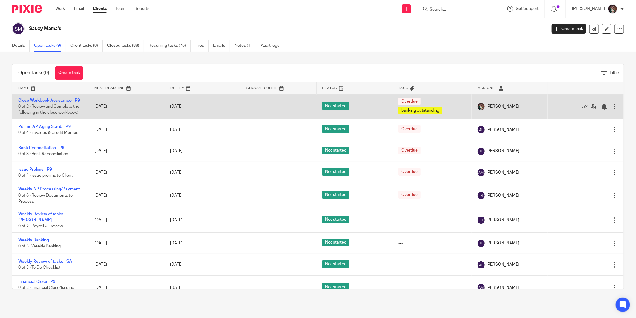
click at [62, 99] on link "Close Workbook Assistance - P9" at bounding box center [49, 100] width 62 height 4
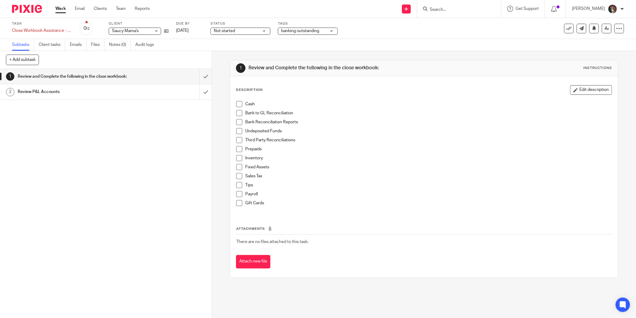
click at [263, 31] on div "Not started Not started" at bounding box center [241, 31] width 60 height 7
click at [247, 54] on li "In progress" at bounding box center [240, 53] width 59 height 12
click at [444, 10] on input "Search" at bounding box center [456, 9] width 54 height 5
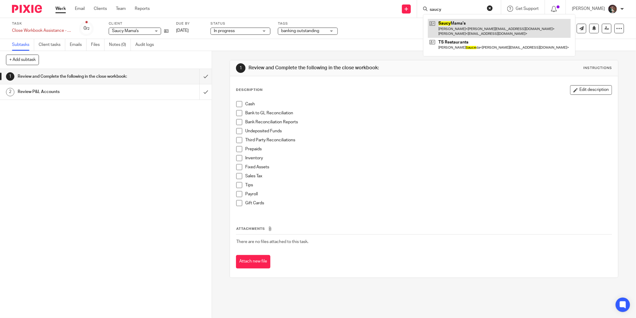
type input "saucy"
click at [460, 25] on link at bounding box center [499, 28] width 143 height 19
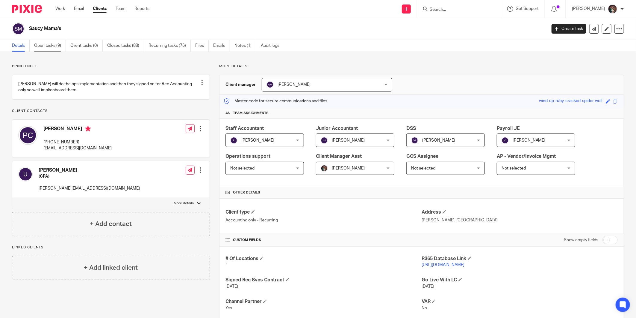
click at [38, 47] on link "Open tasks (9)" at bounding box center [50, 46] width 32 height 12
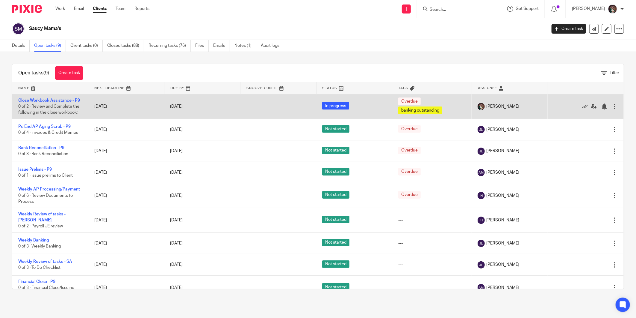
click at [49, 99] on link "Close Workbook Assistance - P9" at bounding box center [49, 100] width 62 height 4
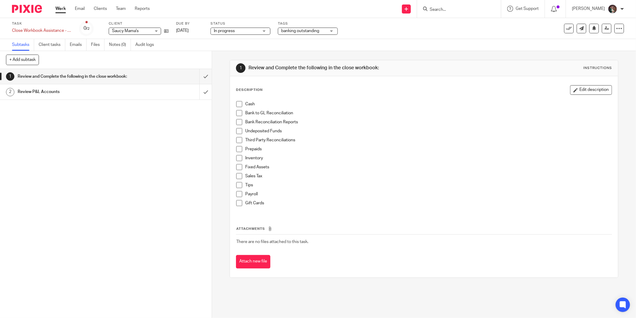
click at [335, 32] on div "banking outstanding" at bounding box center [308, 31] width 60 height 7
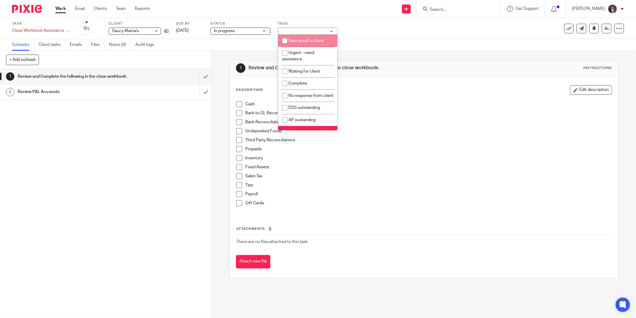
click at [325, 40] on li "Sent email to client" at bounding box center [307, 41] width 59 height 12
checkbox input "true"
click at [399, 34] on div "Task Close Workbook Assistance - P9 Save Close Workbook Assistance - P9 0 /2 Cl…" at bounding box center [267, 28] width 510 height 14
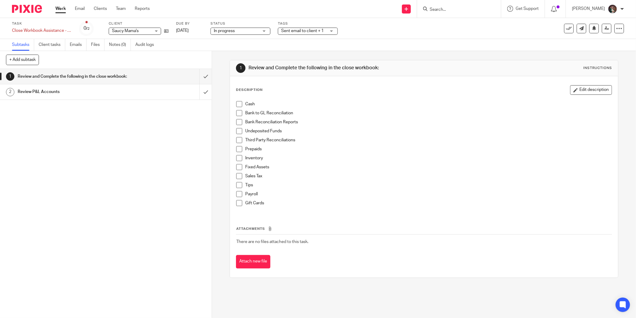
click at [455, 10] on input "Search" at bounding box center [456, 9] width 54 height 5
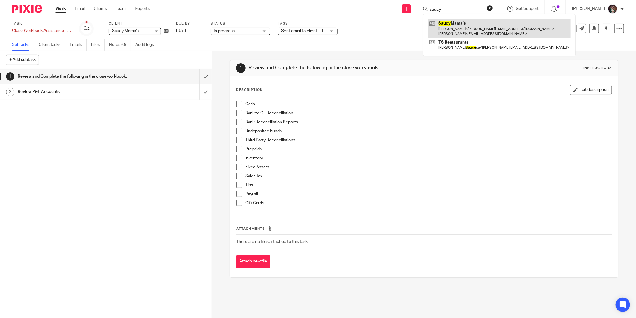
type input "saucy"
click at [471, 28] on link at bounding box center [499, 28] width 143 height 19
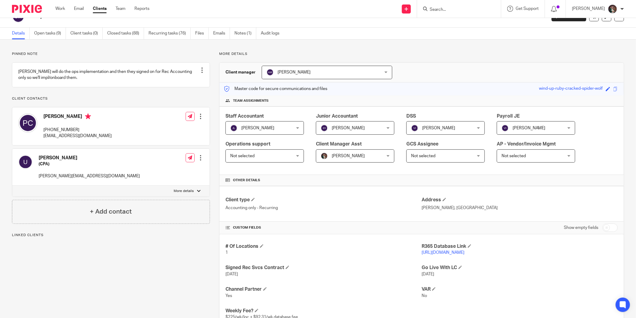
scroll to position [33, 0]
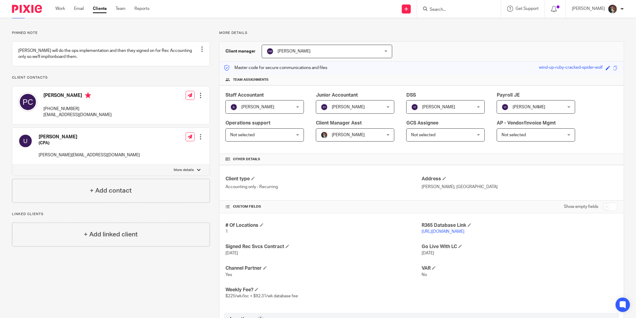
click at [438, 233] on link "https://saucymama.restaurant365.com" at bounding box center [443, 231] width 43 height 4
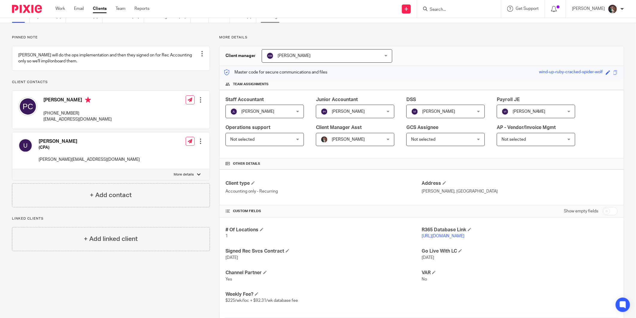
scroll to position [0, 0]
